Goal: Task Accomplishment & Management: Use online tool/utility

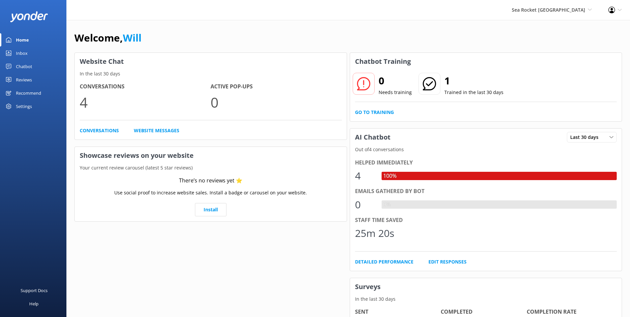
click at [19, 56] on div "Inbox" at bounding box center [22, 52] width 12 height 13
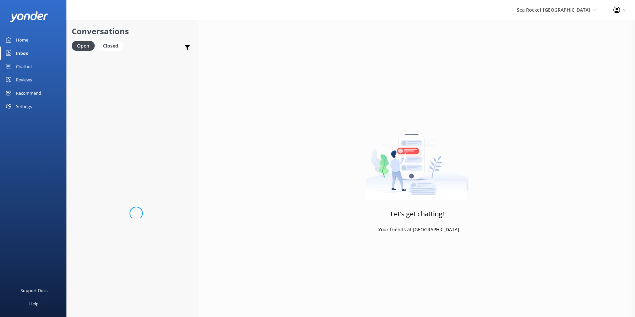
click at [19, 41] on div "Home" at bounding box center [22, 39] width 12 height 13
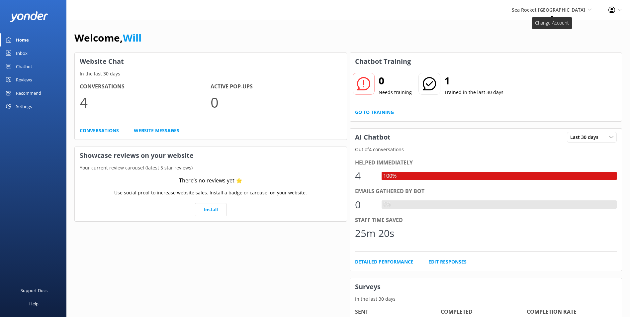
click at [568, 11] on span "Sea Rocket [GEOGRAPHIC_DATA]" at bounding box center [548, 10] width 73 height 6
click at [571, 13] on span "Sea Rocket Fort Lauderdale Sea Rocket Fort Lauderdale Sea Rocket Water Adventur…" at bounding box center [552, 9] width 80 height 7
click at [619, 14] on div "Profile Settings Logout" at bounding box center [615, 10] width 30 height 20
click at [608, 30] on link "Profile Settings" at bounding box center [597, 29] width 66 height 17
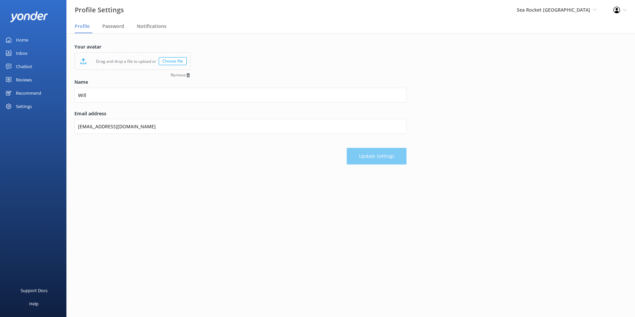
click at [19, 104] on div "Settings" at bounding box center [24, 106] width 16 height 13
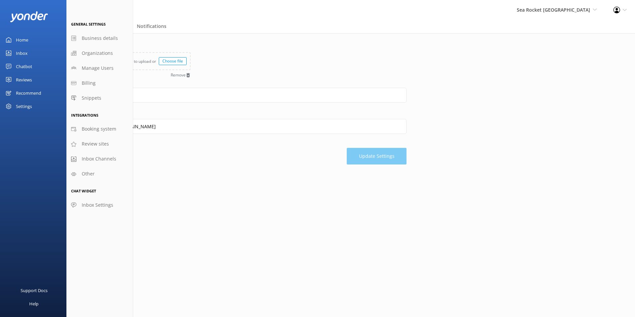
click at [193, 220] on main "Your avatar Drag and drop a file to upload or Choose file Remove Name Will Emai…" at bounding box center [350, 175] width 569 height 284
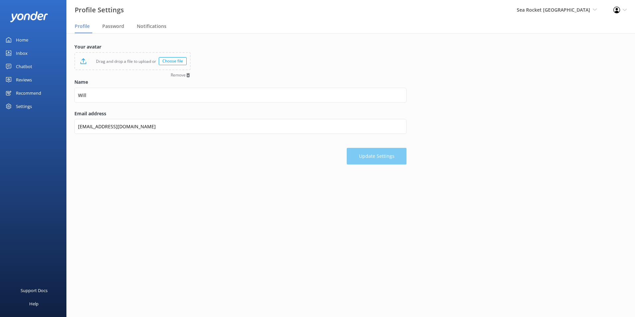
click at [24, 77] on div "Reviews" at bounding box center [24, 79] width 16 height 13
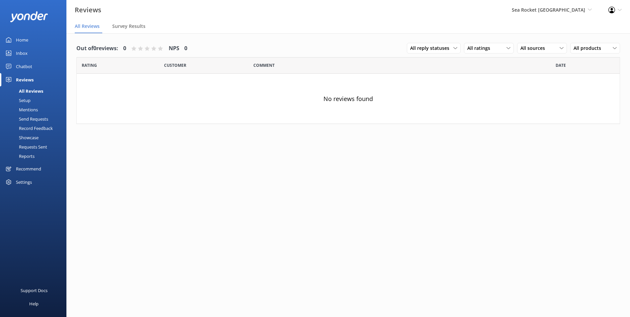
click at [25, 98] on div "Setup" at bounding box center [17, 100] width 27 height 9
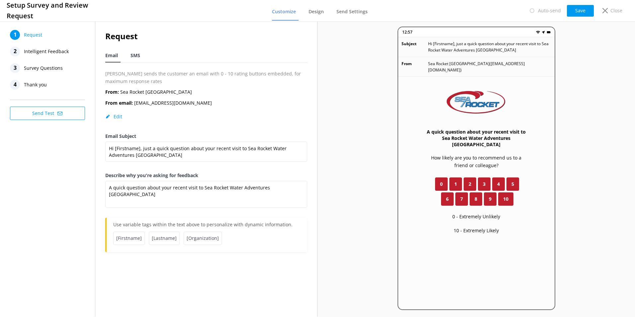
click at [138, 56] on span "SMS" at bounding box center [136, 55] width 10 height 7
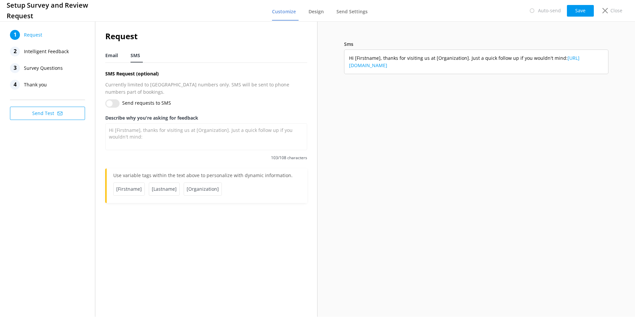
click at [111, 53] on span "Email" at bounding box center [111, 55] width 13 height 7
type textarea "A quick question about your recent visit to Sea Rocket Water Adventures [GEOGRA…"
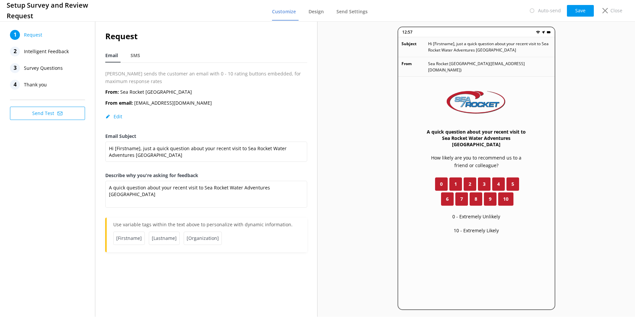
click at [59, 54] on span "Intelligent Feedback" at bounding box center [46, 51] width 45 height 10
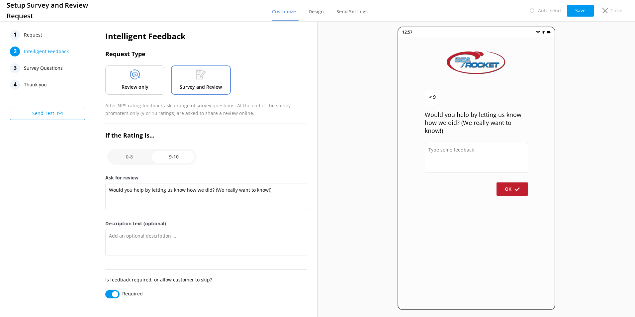
click at [50, 66] on span "Survey Questions" at bounding box center [43, 68] width 39 height 10
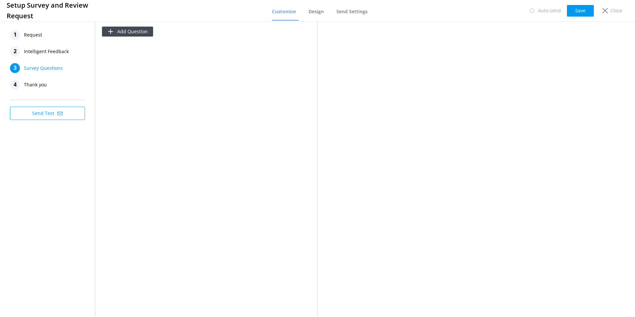
click at [44, 80] on span "Thank you" at bounding box center [35, 85] width 23 height 10
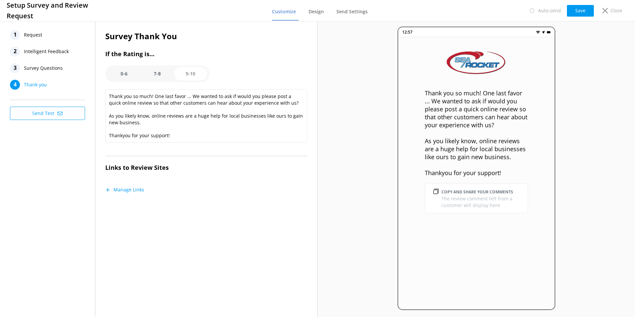
click at [58, 49] on span "Intelligent Feedback" at bounding box center [46, 51] width 45 height 10
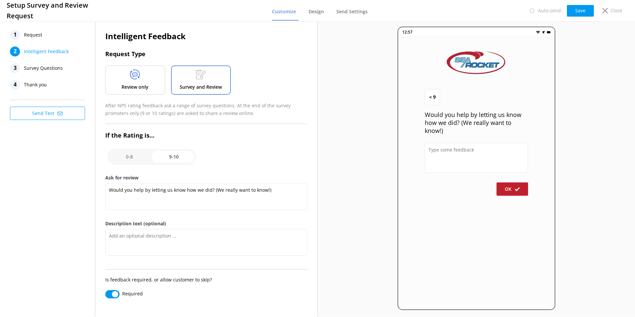
click at [66, 70] on div "3 Survey Questions" at bounding box center [47, 68] width 75 height 10
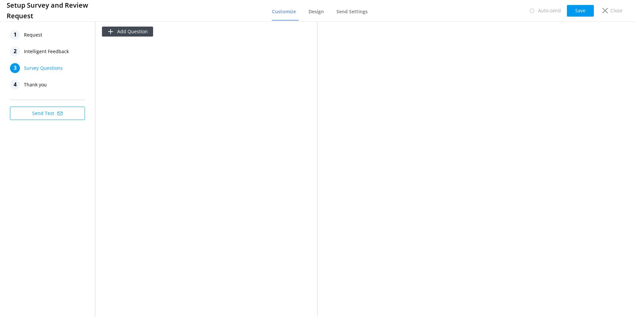
click at [52, 82] on div "4 Thank you" at bounding box center [47, 85] width 75 height 10
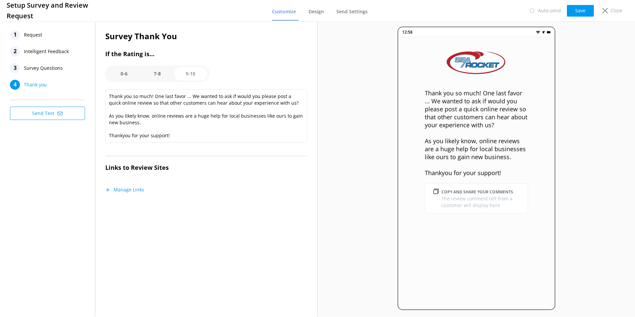
click at [54, 69] on span "Survey Questions" at bounding box center [43, 68] width 39 height 10
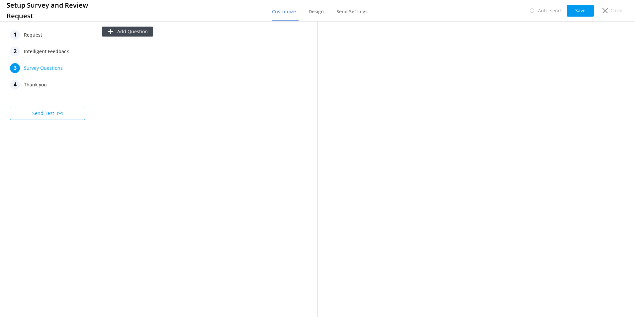
click at [52, 80] on div "4 Thank you" at bounding box center [47, 85] width 75 height 10
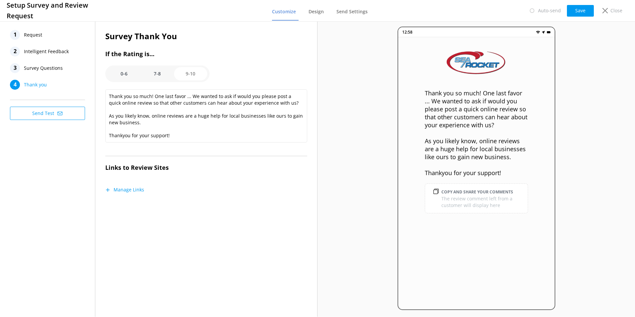
click at [56, 72] on span "Survey Questions" at bounding box center [43, 68] width 39 height 10
